Goal: Use online tool/utility: Utilize a website feature to perform a specific function

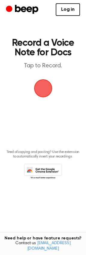
click at [42, 103] on span "button" at bounding box center [43, 88] width 32 height 32
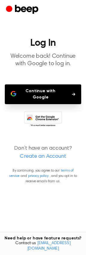
click at [53, 161] on link "Create an Account" at bounding box center [43, 157] width 74 height 8
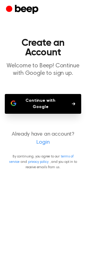
click at [39, 109] on button "Continue with Google" at bounding box center [43, 104] width 76 height 20
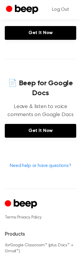
scroll to position [228, 0]
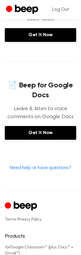
click at [17, 8] on icon "Beep" at bounding box center [26, 9] width 23 height 9
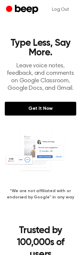
click at [17, 8] on icon "Beep" at bounding box center [26, 9] width 23 height 9
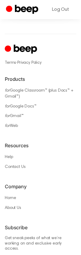
scroll to position [564, 0]
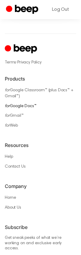
click at [14, 108] on link "for Google Docs™" at bounding box center [21, 106] width 32 height 4
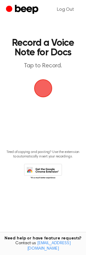
click at [39, 98] on span "button" at bounding box center [42, 88] width 19 height 19
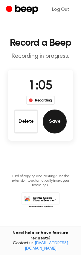
click at [53, 128] on button "Save" at bounding box center [55, 121] width 24 height 24
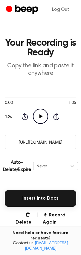
click at [44, 149] on input "https://beep.audio/dYR8O7n" at bounding box center [40, 142] width 71 height 15
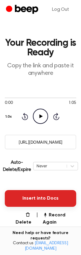
click at [39, 207] on button "Insert into Docs" at bounding box center [40, 198] width 71 height 17
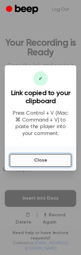
click at [45, 166] on button "Close" at bounding box center [41, 160] width 62 height 13
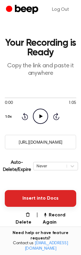
click at [40, 207] on button "Insert into Docs" at bounding box center [40, 198] width 71 height 17
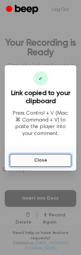
click at [50, 167] on button "Close" at bounding box center [41, 160] width 62 height 13
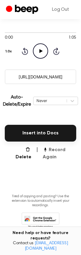
scroll to position [66, 0]
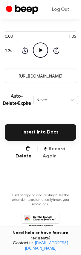
click at [57, 160] on button "Record Again" at bounding box center [59, 152] width 33 height 14
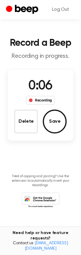
scroll to position [3, 0]
